Goal: Information Seeking & Learning: Find contact information

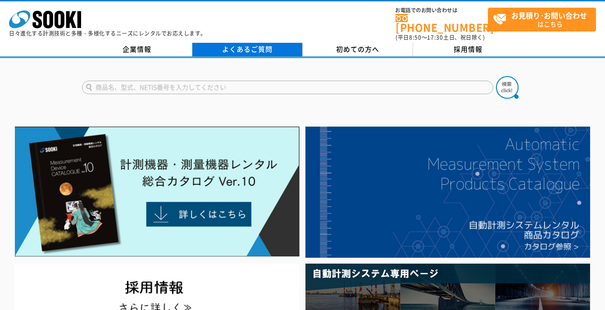
click at [243, 49] on link "よくあるご質問" at bounding box center [247, 50] width 110 height 14
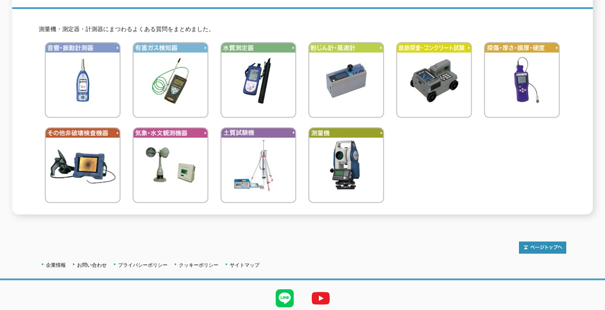
scroll to position [162, 0]
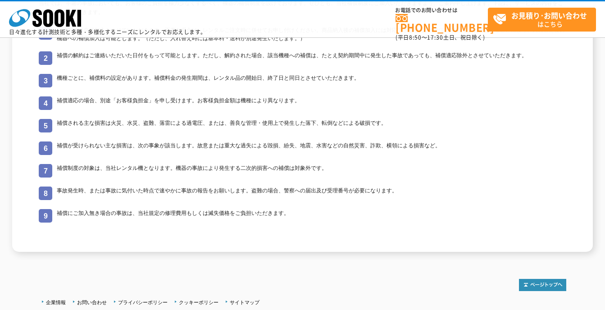
scroll to position [475, 0]
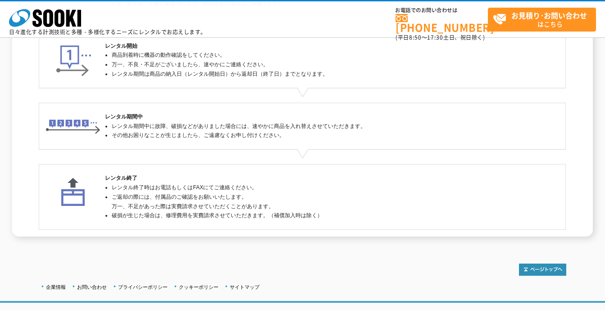
scroll to position [180, 0]
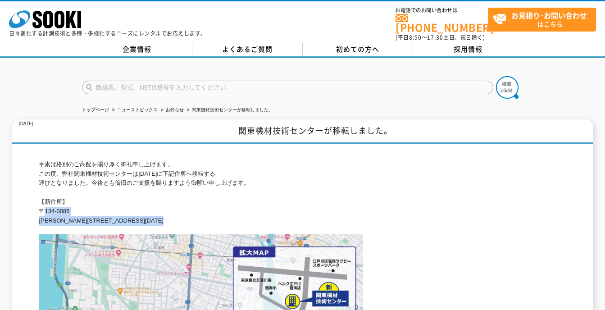
drag, startPoint x: 40, startPoint y: 206, endPoint x: 149, endPoint y: 223, distance: 110.8
click at [149, 223] on div "平素は格別のご高配を賜り厚く御礼申し上げます。 この度、弊社関東機材技術センターは2024年5月20日(月)に下記住所へ移転する 運びとなりました。今後とも倍…" at bounding box center [302, 289] width 527 height 290
drag, startPoint x: 149, startPoint y: 223, endPoint x: 82, endPoint y: 215, distance: 67.6
copy div "〒134-0086 東京都江戸川区臨海町2-3-18"
drag, startPoint x: 58, startPoint y: 203, endPoint x: 99, endPoint y: 201, distance: 40.6
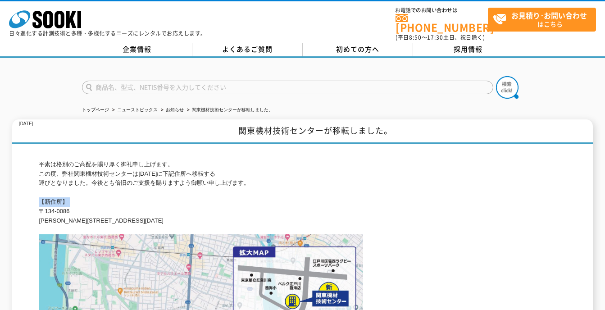
click at [99, 201] on p "平素は格別のご高配を賜り厚く御礼申し上げます。 この度、弊社関東機材技術センターは[DATE]に下記住所へ移転する 運びとなりました。今後とも倍旧のご支援を賜…" at bounding box center [302, 193] width 527 height 66
drag, startPoint x: 45, startPoint y: 206, endPoint x: 86, endPoint y: 206, distance: 41.5
click at [86, 206] on p "平素は格別のご高配を賜り厚く御礼申し上げます。 この度、弊社関東機材技術センターは[DATE]に下記住所へ移転する 運びとなりました。今後とも倍旧のご支援を賜…" at bounding box center [302, 193] width 527 height 66
drag, startPoint x: 86, startPoint y: 206, endPoint x: 58, endPoint y: 206, distance: 28.4
copy p "134-0086"
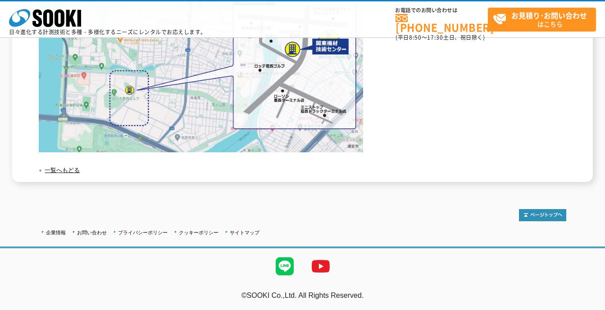
scroll to position [166, 0]
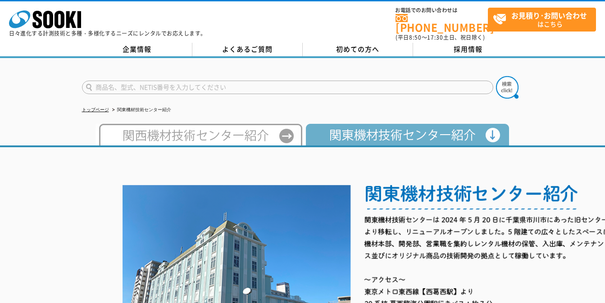
click at [404, 134] on img at bounding box center [405, 135] width 207 height 22
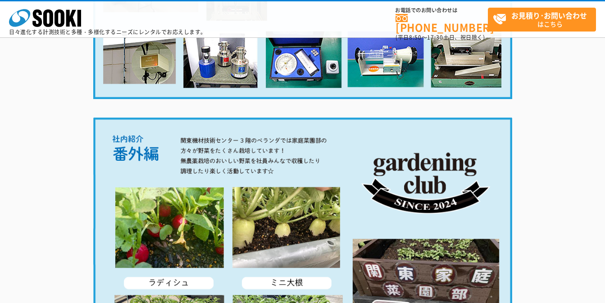
scroll to position [1800, 0]
